Goal: Transaction & Acquisition: Purchase product/service

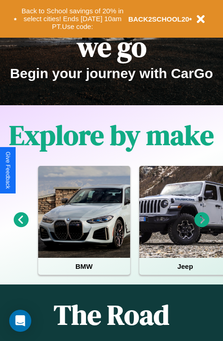
scroll to position [142, 0]
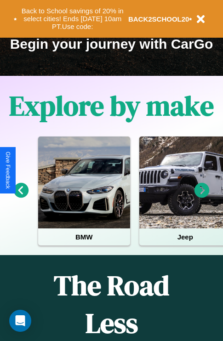
click at [21, 197] on icon at bounding box center [21, 190] width 15 height 15
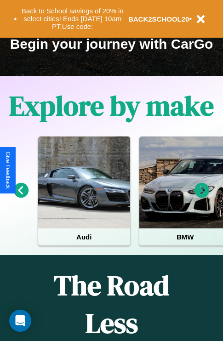
click at [202, 197] on icon at bounding box center [201, 190] width 15 height 15
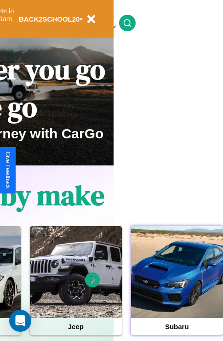
click at [176, 286] on div at bounding box center [177, 272] width 92 height 92
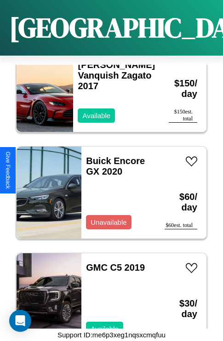
scroll to position [781, 0]
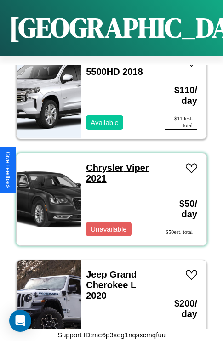
click at [102, 163] on link "Chrysler Viper 2021" at bounding box center [117, 173] width 62 height 21
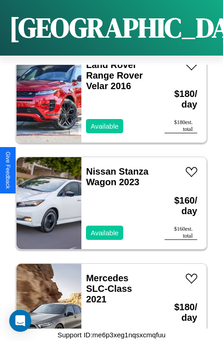
scroll to position [3552, 0]
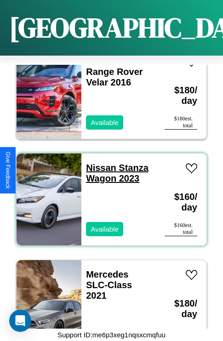
click at [98, 163] on link "Nissan Stanza Wagon 2023" at bounding box center [117, 173] width 62 height 21
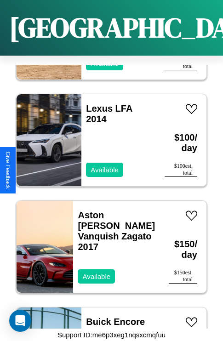
scroll to position [248, 0]
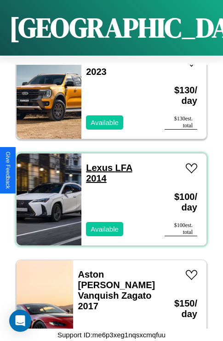
click at [96, 163] on link "Lexus LFA 2014" at bounding box center [109, 173] width 46 height 21
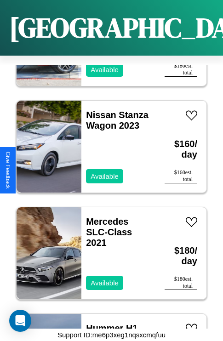
scroll to position [4618, 0]
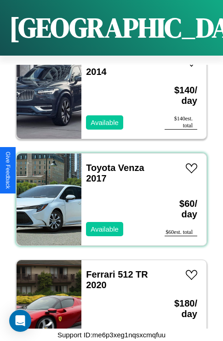
click at [108, 194] on div "Toyota Venza 2017 Available" at bounding box center [118, 199] width 74 height 92
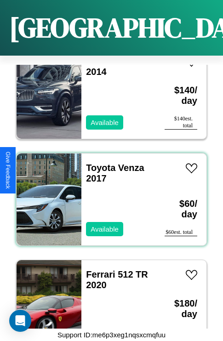
click at [108, 194] on div "Toyota Venza 2017 Available" at bounding box center [118, 199] width 74 height 92
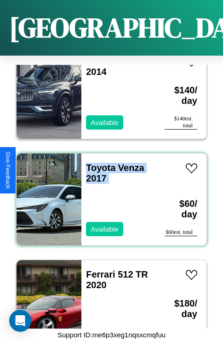
click at [108, 194] on div "Toyota Venza 2017 Available" at bounding box center [118, 199] width 74 height 92
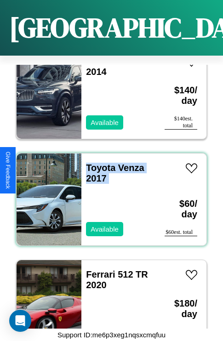
click at [108, 194] on div "Toyota Venza 2017 Available" at bounding box center [118, 199] width 74 height 92
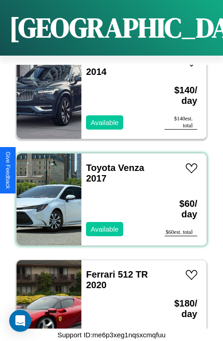
click at [108, 194] on div "Toyota Venza 2017 Available" at bounding box center [118, 199] width 74 height 92
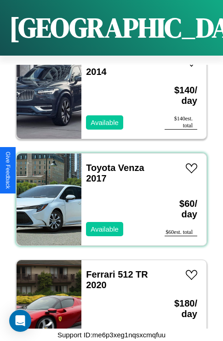
click at [108, 194] on div "Toyota Venza 2017 Available" at bounding box center [118, 199] width 74 height 92
click at [98, 163] on link "Toyota Venza 2017" at bounding box center [115, 173] width 58 height 21
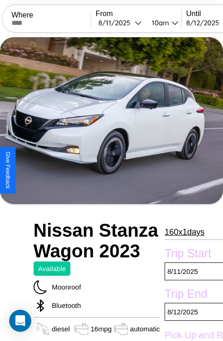
scroll to position [382, 0]
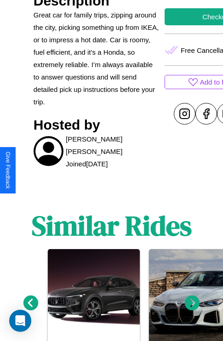
click at [192, 311] on icon at bounding box center [192, 302] width 15 height 15
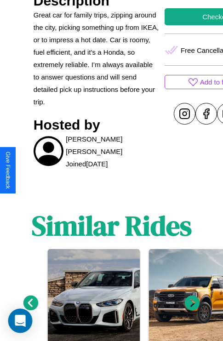
click at [30, 323] on div "Open Intercom Messenger" at bounding box center [20, 321] width 24 height 24
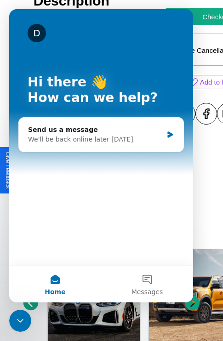
scroll to position [0, 0]
click at [30, 323] on div "Close Intercom Messenger" at bounding box center [20, 321] width 22 height 22
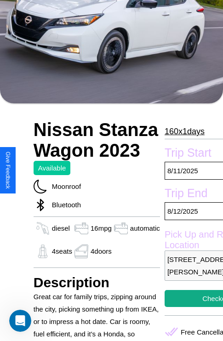
scroll to position [80, 0]
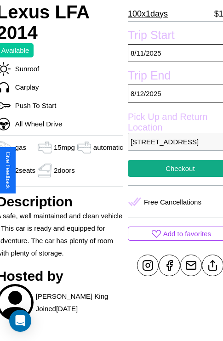
scroll to position [229, 39]
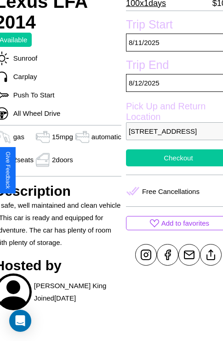
click at [170, 166] on button "Checkout" at bounding box center [178, 157] width 105 height 17
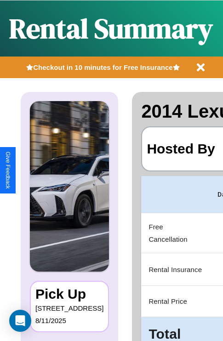
scroll to position [0, 174]
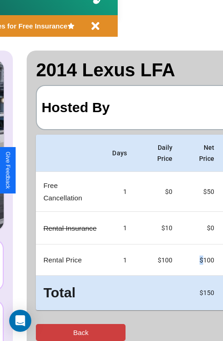
click at [45, 332] on button "Back" at bounding box center [81, 332] width 90 height 17
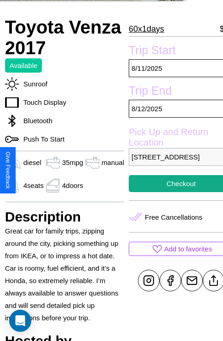
scroll to position [187, 33]
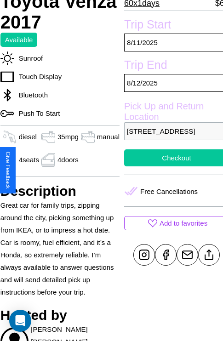
click at [170, 166] on button "Checkout" at bounding box center [176, 157] width 105 height 17
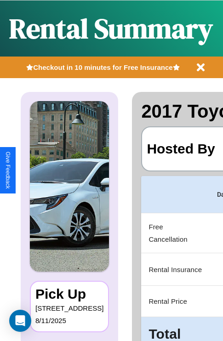
scroll to position [0, 174]
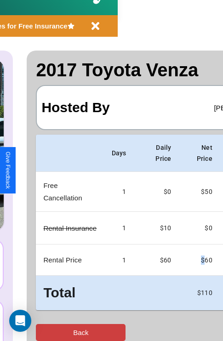
click at [45, 332] on button "Back" at bounding box center [81, 332] width 90 height 17
